Goal: Browse casually

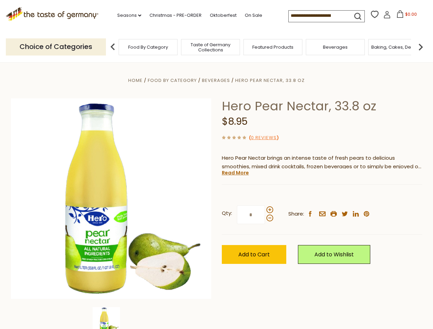
click at [216, 164] on div "Home Food By Category [GEOGRAPHIC_DATA] Hero Pear Nectar, 33.8 oz Hero Pear Nec…" at bounding box center [217, 208] width 422 height 264
click at [126, 15] on link "Seasons dropdown_arrow" at bounding box center [129, 16] width 24 height 8
click at [318, 16] on input at bounding box center [318, 16] width 58 height 10
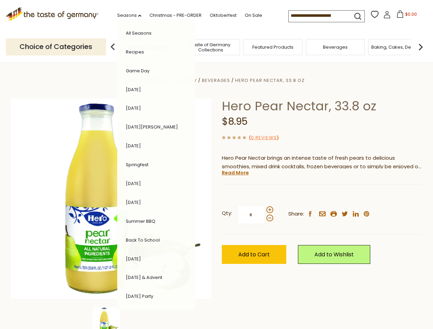
click at [405, 16] on span "$0.00" at bounding box center [411, 14] width 12 height 6
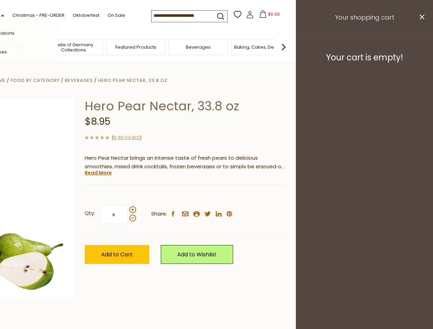
click at [58, 47] on div "All Seasons Recipes Game Day [DATE] [DATE] [DATE][PERSON_NAME] [DATE] Springfes…" at bounding box center [19, 164] width 78 height 291
click at [290, 47] on img at bounding box center [284, 47] width 14 height 14
click at [216, 196] on div "Home Food By Category [GEOGRAPHIC_DATA] Hero Pear Nectar, 33.8 oz Hero Pear Nec…" at bounding box center [80, 208] width 422 height 264
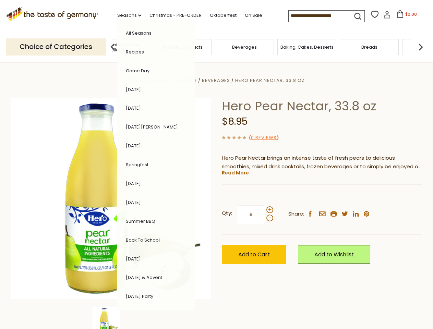
click at [111, 318] on div "Home Food By Category [GEOGRAPHIC_DATA] Hero Pear Nectar, 33.8 oz Hero Pear Nec…" at bounding box center [217, 208] width 422 height 264
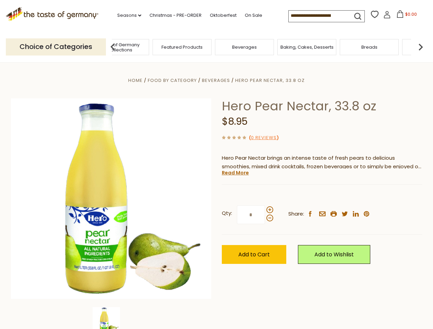
click at [111, 318] on img at bounding box center [106, 320] width 27 height 27
click at [235, 173] on link "Read More" at bounding box center [235, 172] width 27 height 7
